Goal: Transaction & Acquisition: Purchase product/service

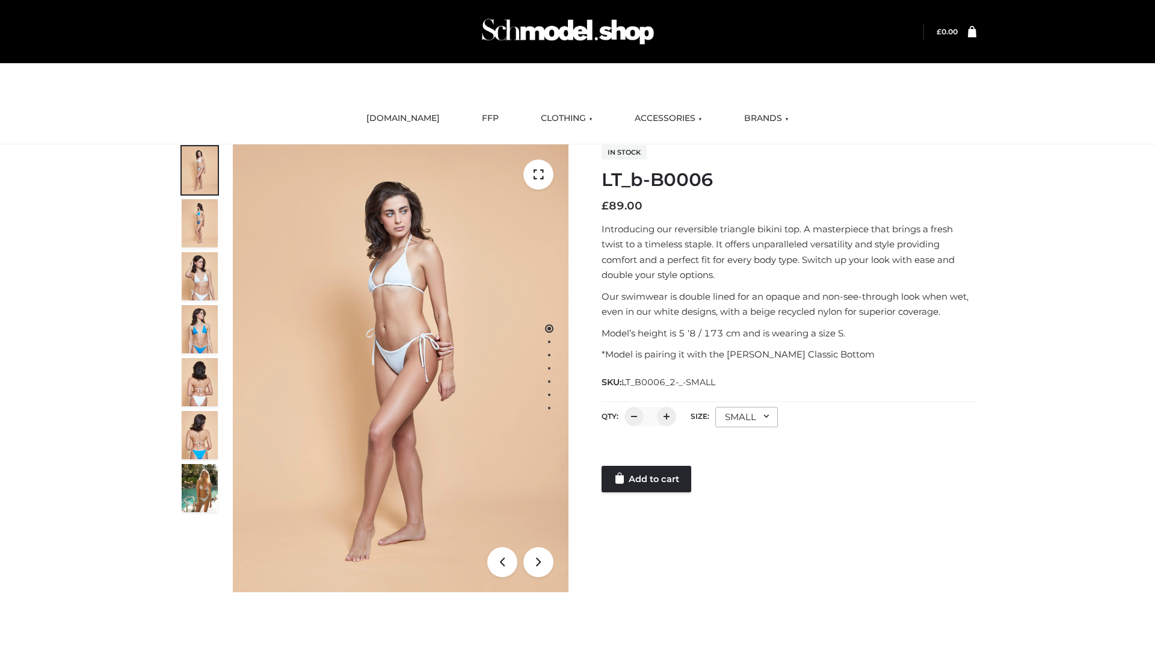
click at [647, 479] on link "Add to cart" at bounding box center [647, 479] width 90 height 26
